Goal: Task Accomplishment & Management: Use online tool/utility

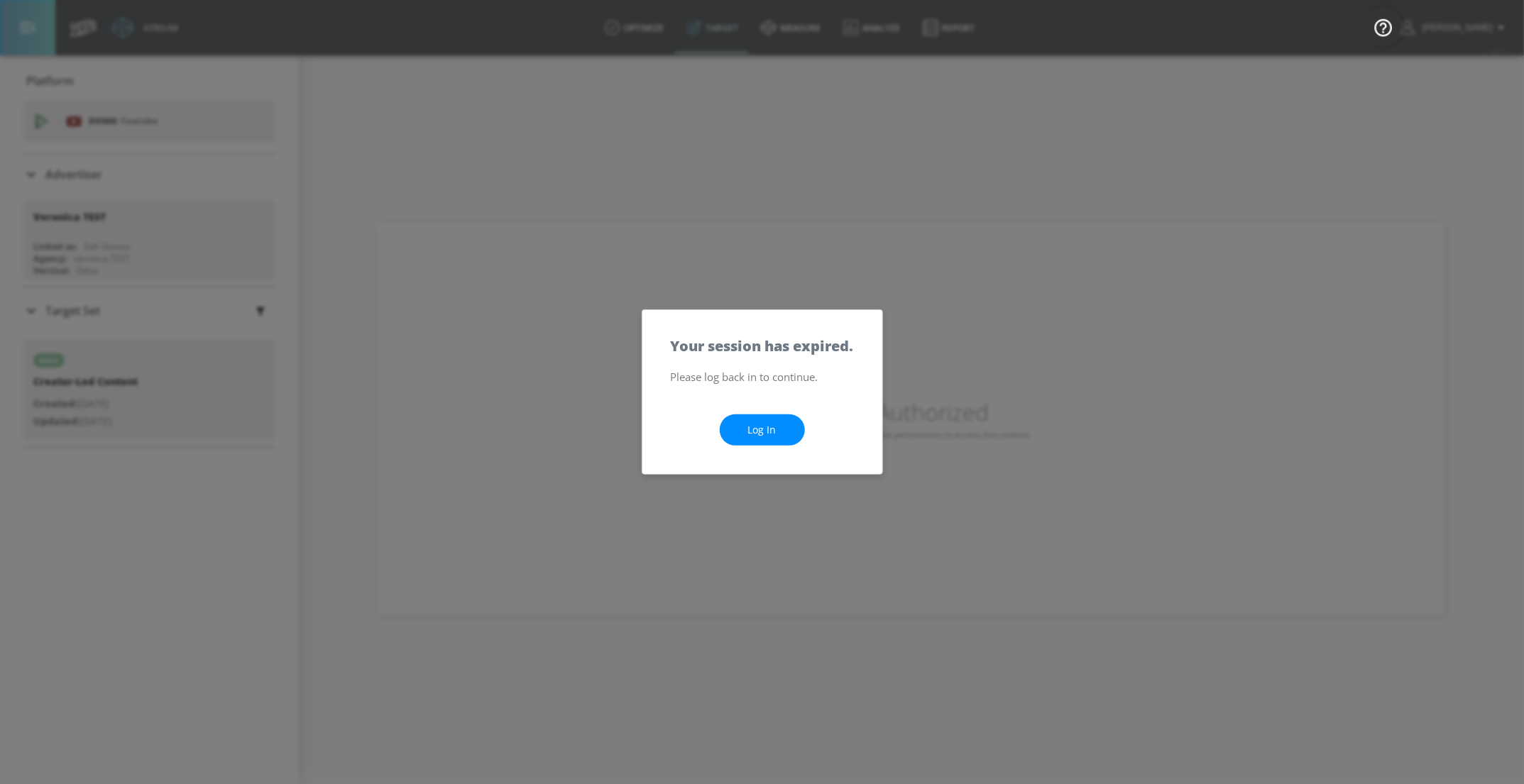
click at [766, 424] on link "Log In" at bounding box center [762, 430] width 85 height 32
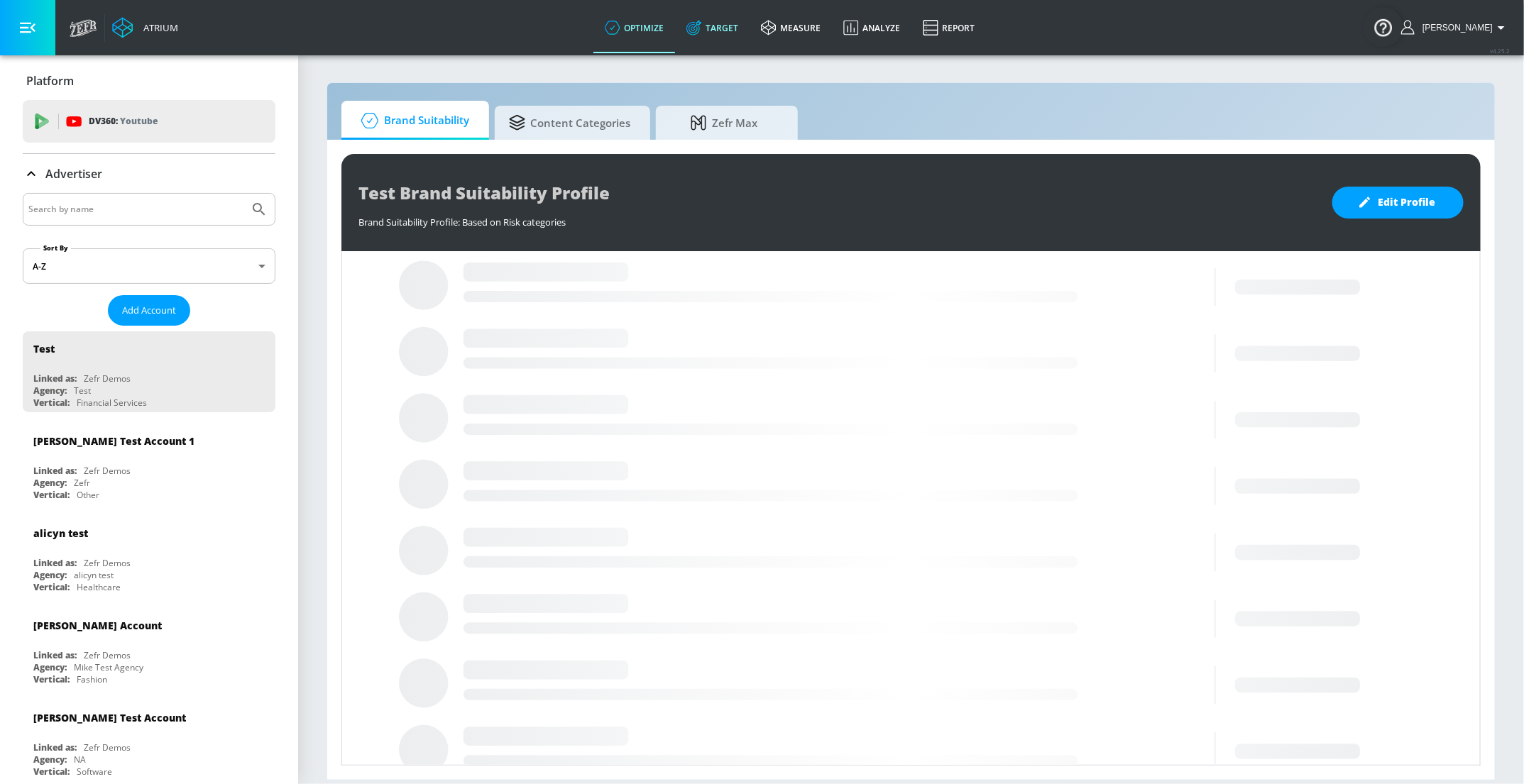
click at [743, 29] on link "Target" at bounding box center [712, 27] width 74 height 51
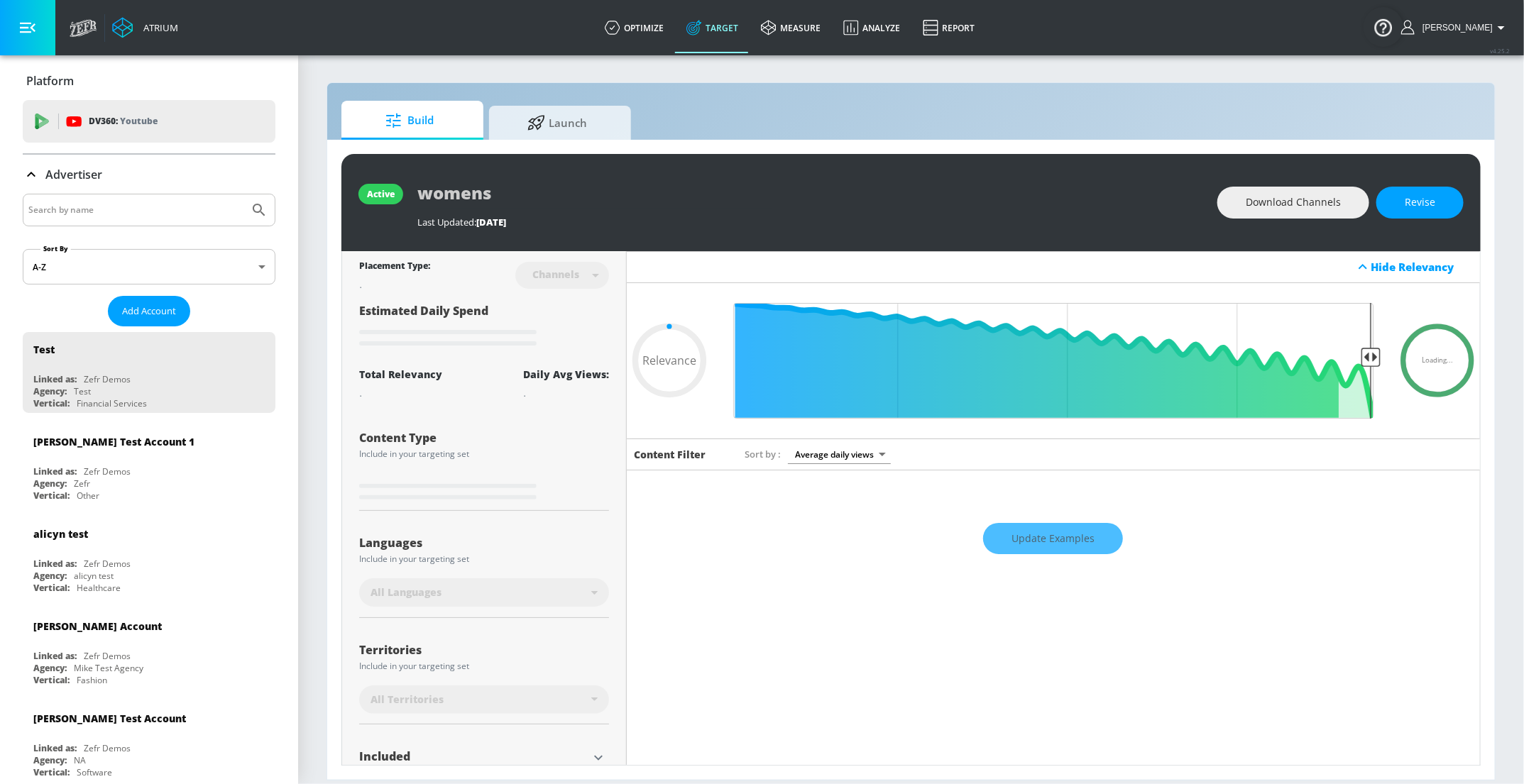
type input "0.6"
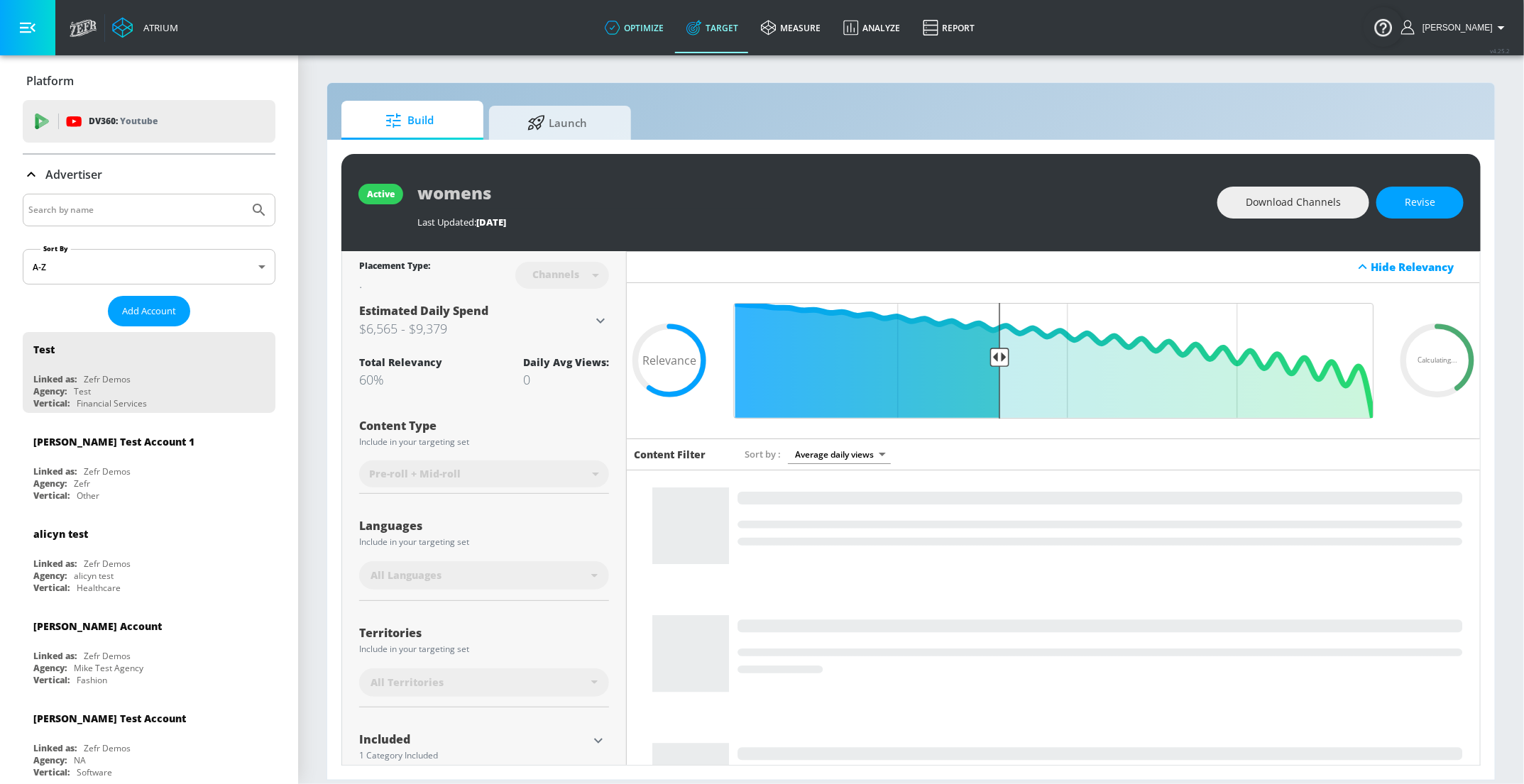
click at [662, 39] on link "optimize" at bounding box center [634, 27] width 82 height 51
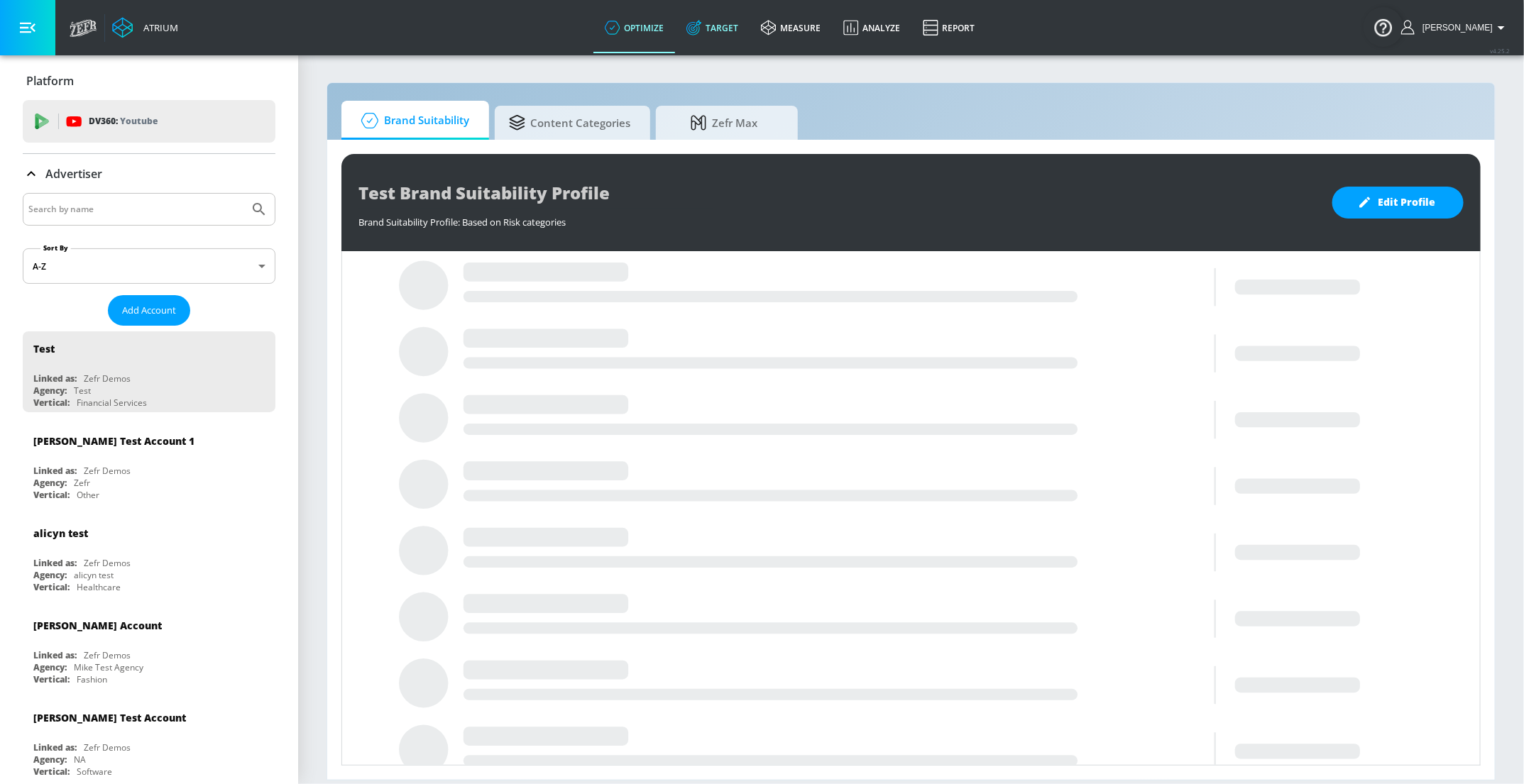
click at [728, 26] on link "Target" at bounding box center [712, 27] width 74 height 51
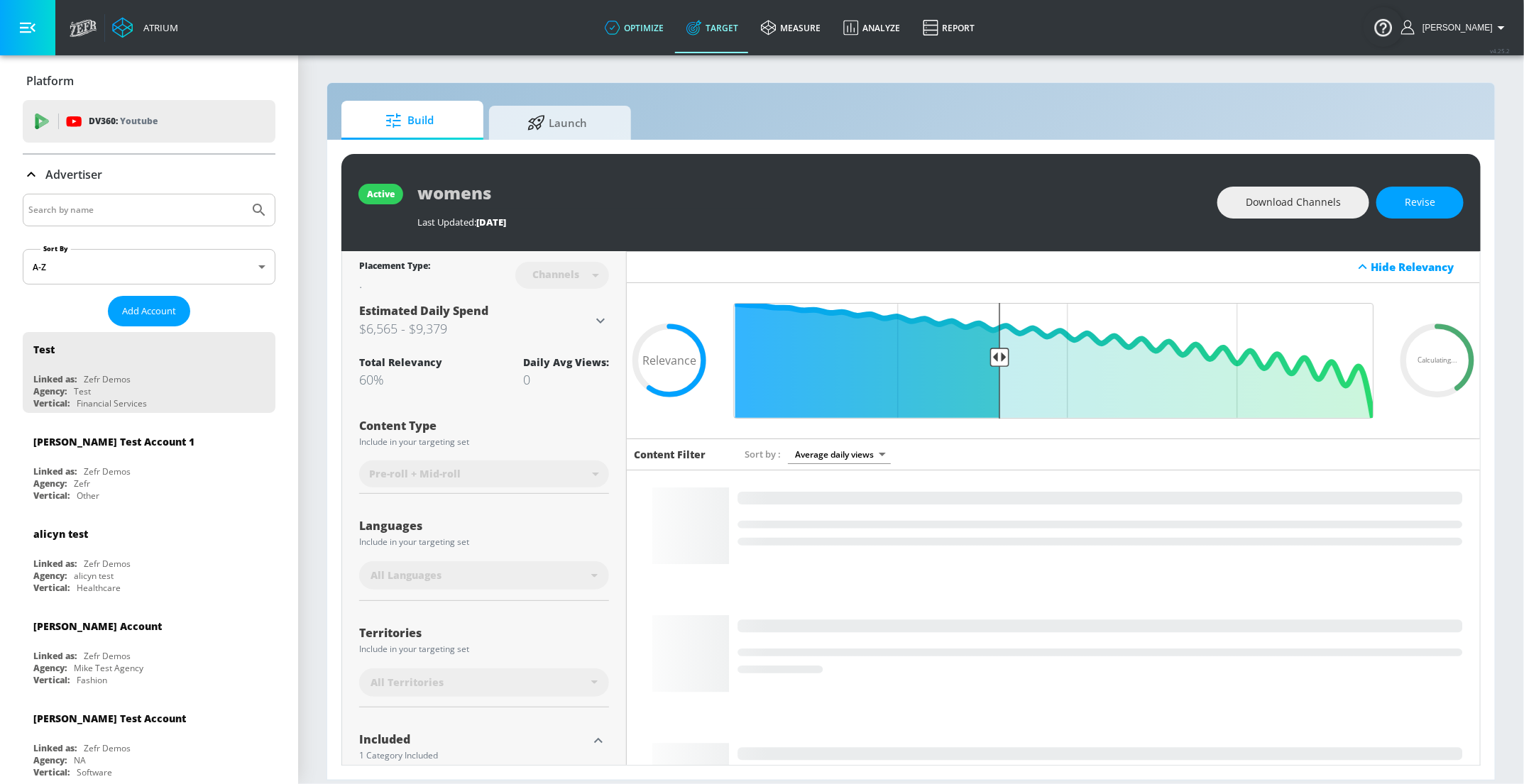
click at [664, 26] on link "optimize" at bounding box center [634, 27] width 82 height 51
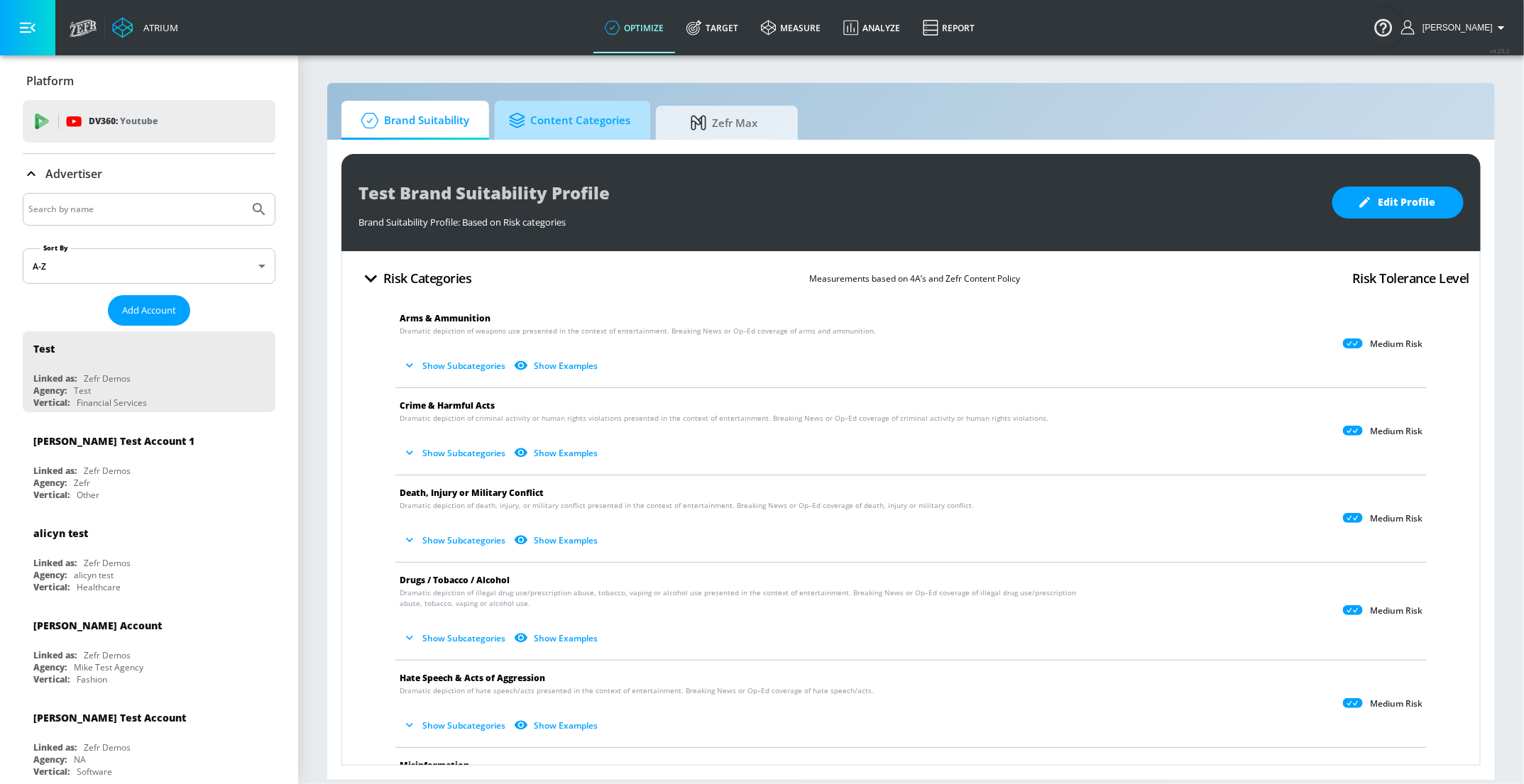
click at [585, 125] on span "Content Categories" at bounding box center [569, 121] width 122 height 34
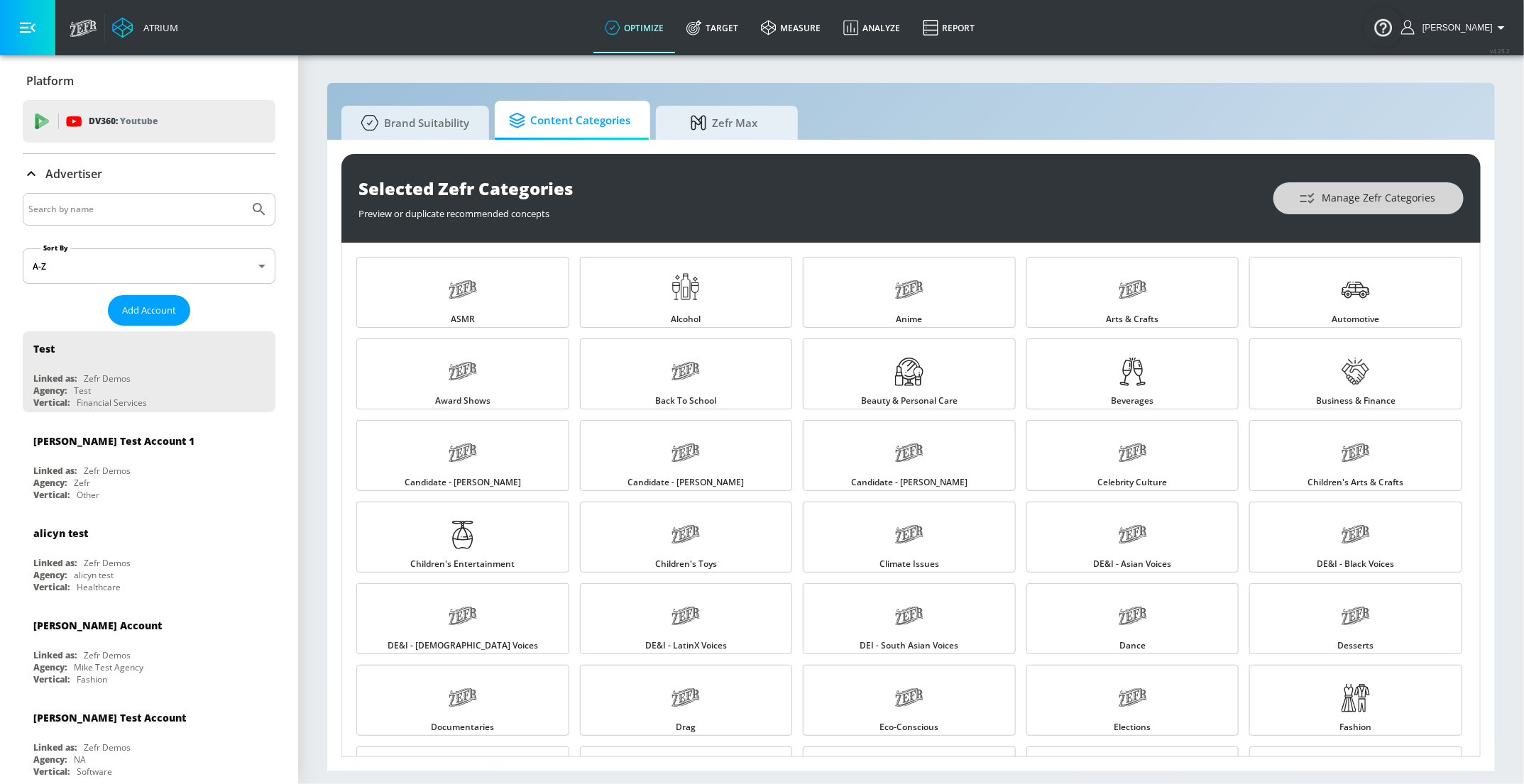
click at [1344, 199] on span "Manage Zefr Categories" at bounding box center [1368, 198] width 134 height 18
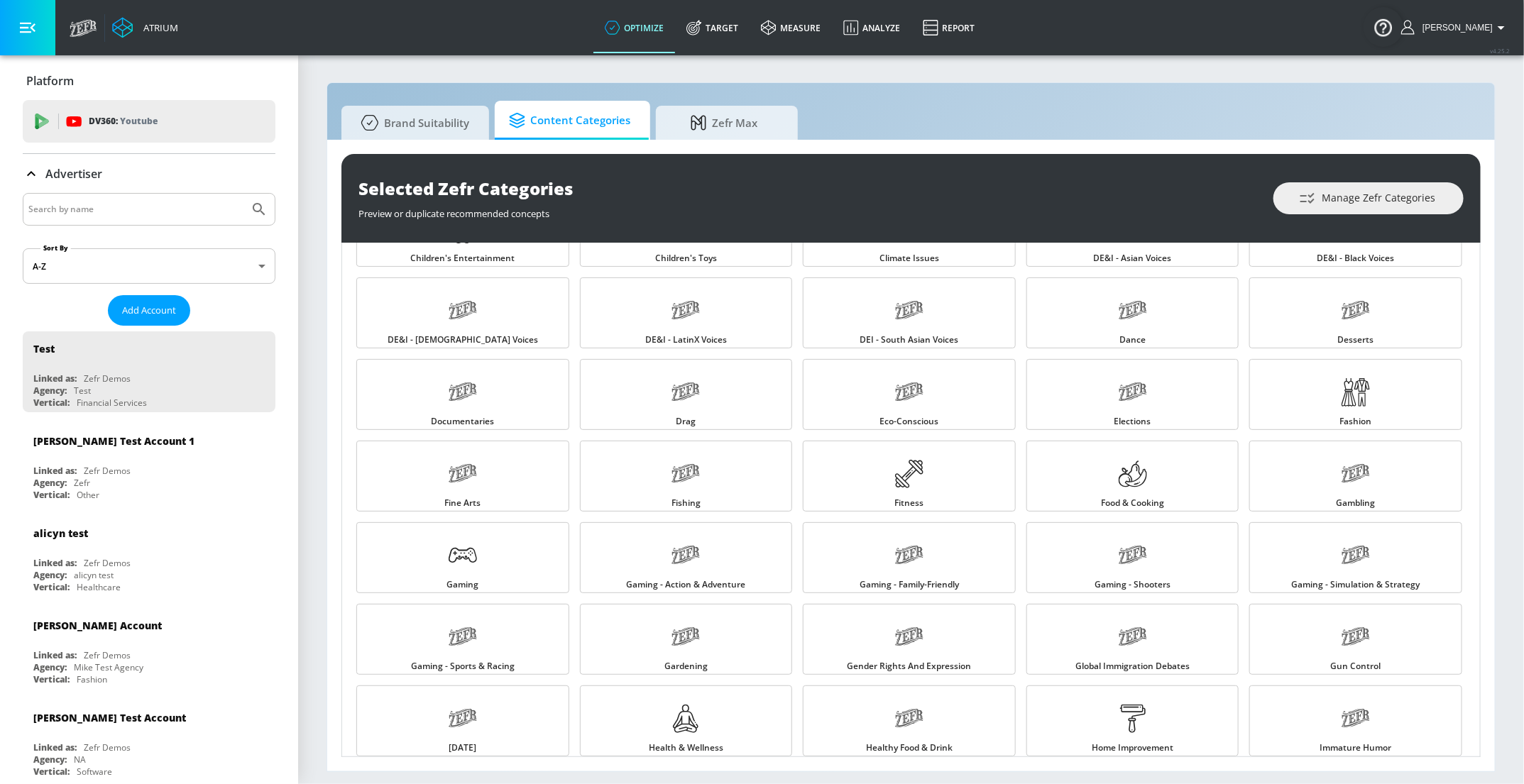
scroll to position [419, 0]
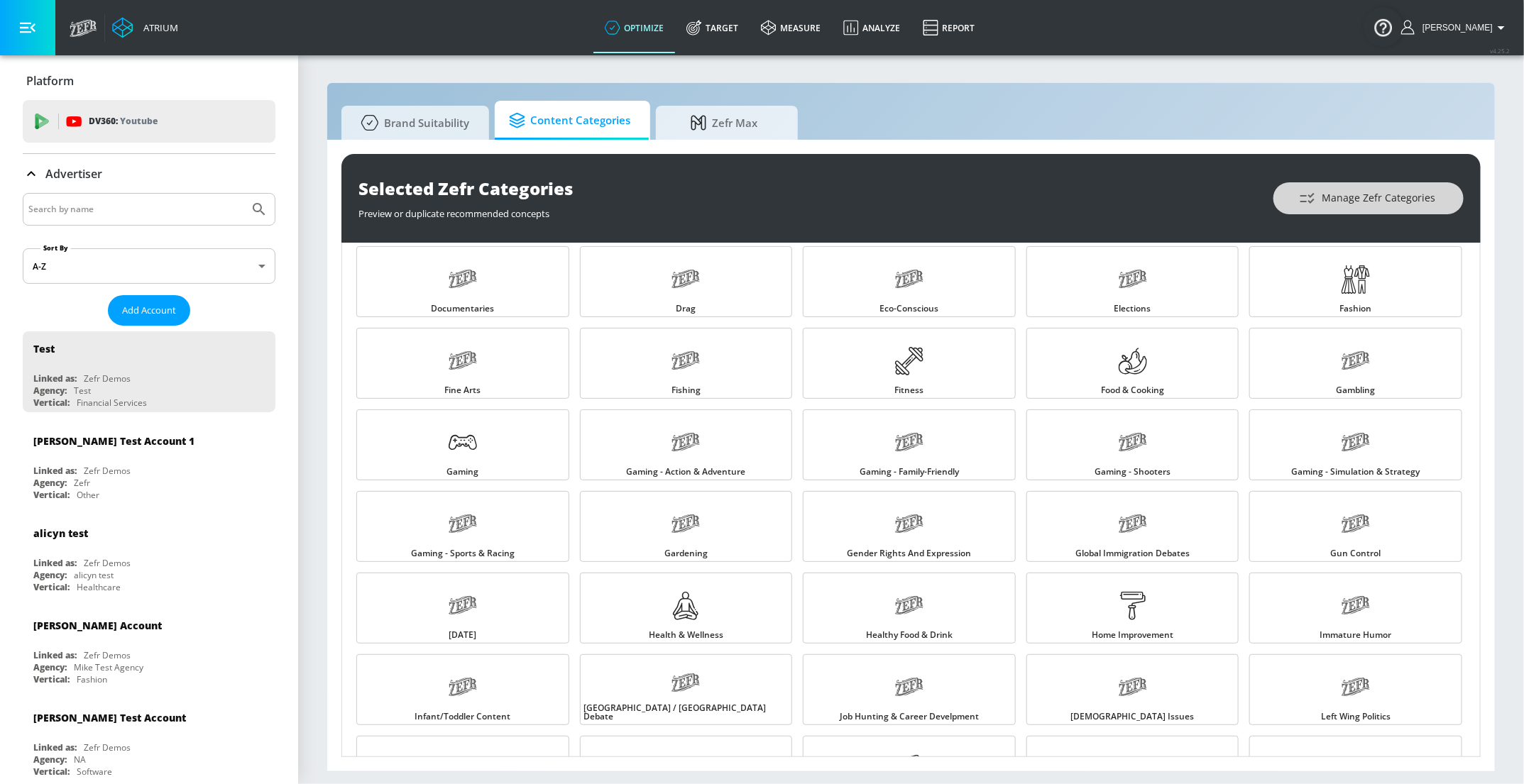
click at [1340, 202] on span "Manage Zefr Categories" at bounding box center [1368, 198] width 134 height 18
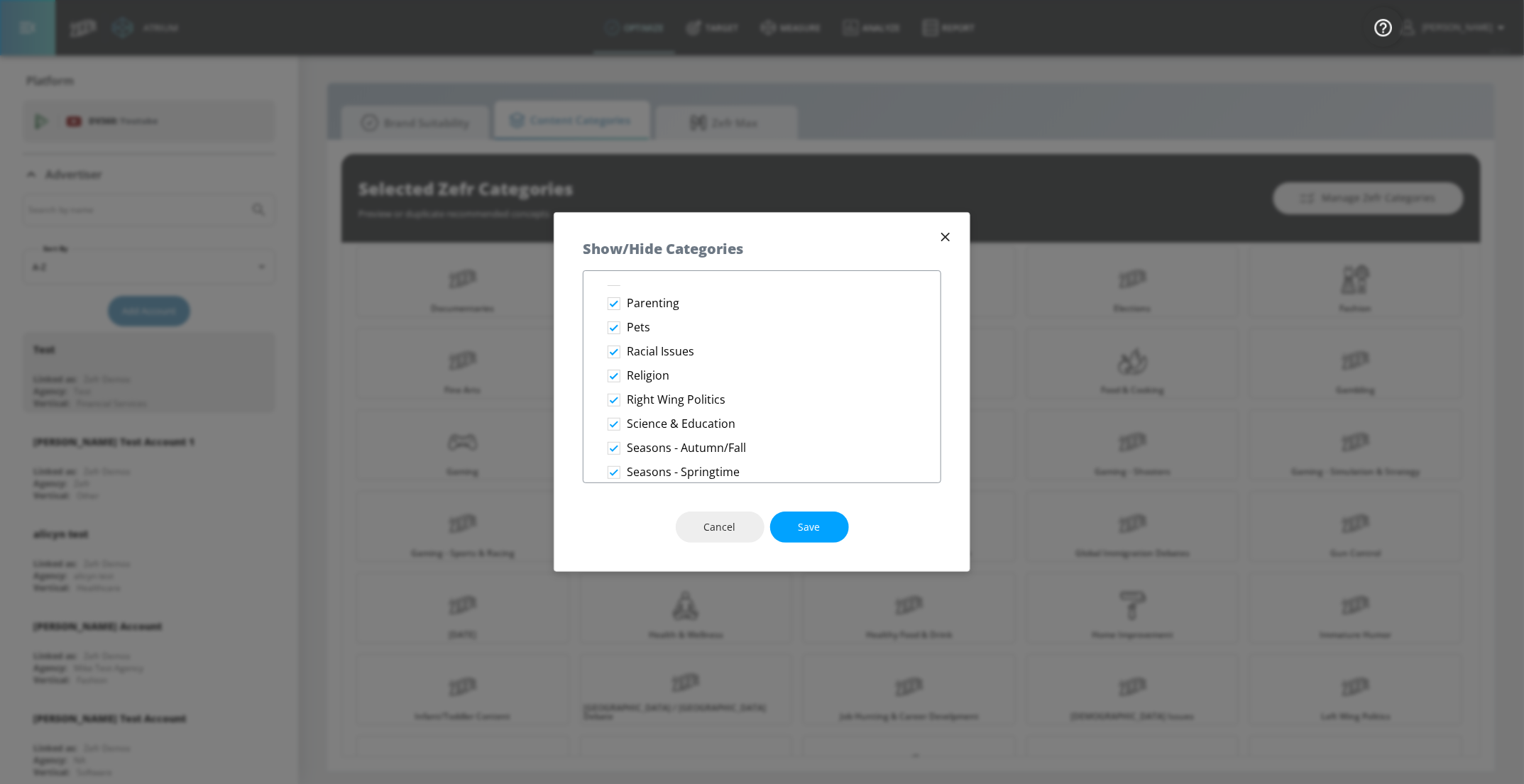
scroll to position [1832, 0]
